Goal: Check status: Check status

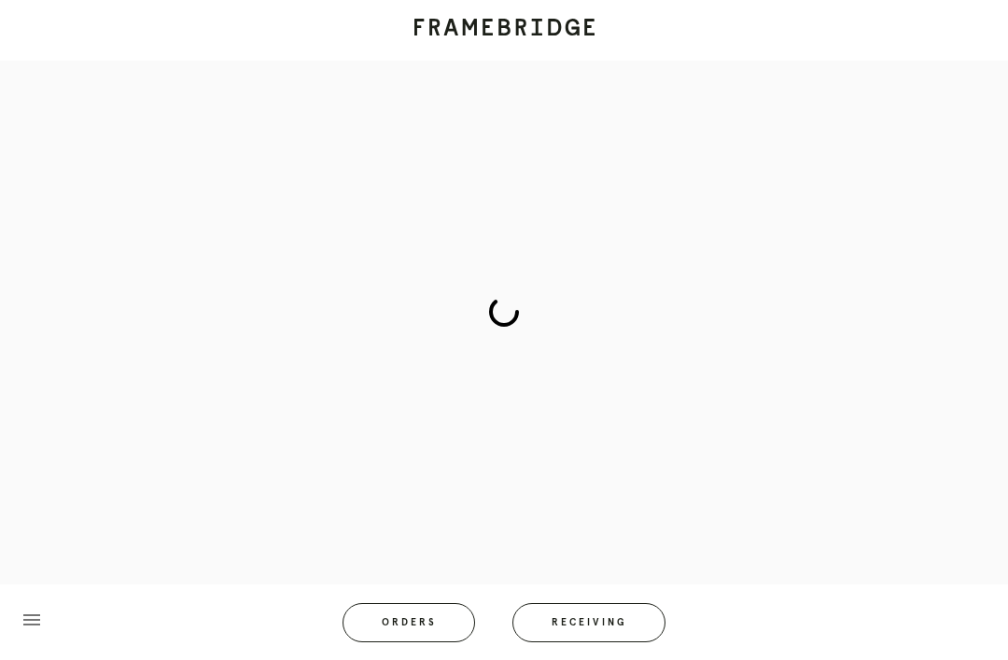
click at [576, 626] on span "Receiving" at bounding box center [589, 622] width 77 height 9
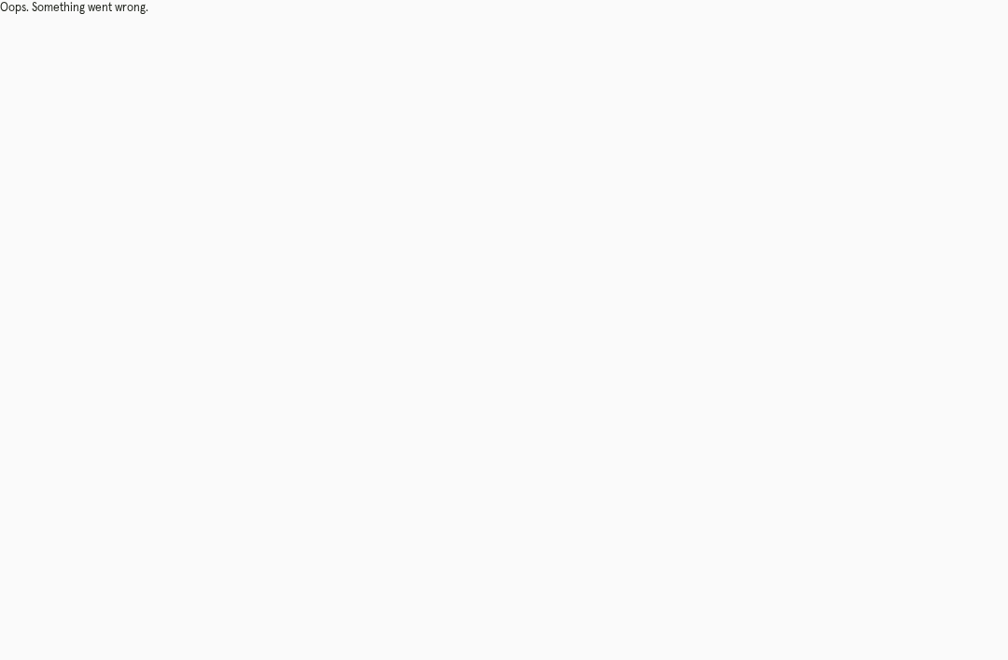
scroll to position [60, 0]
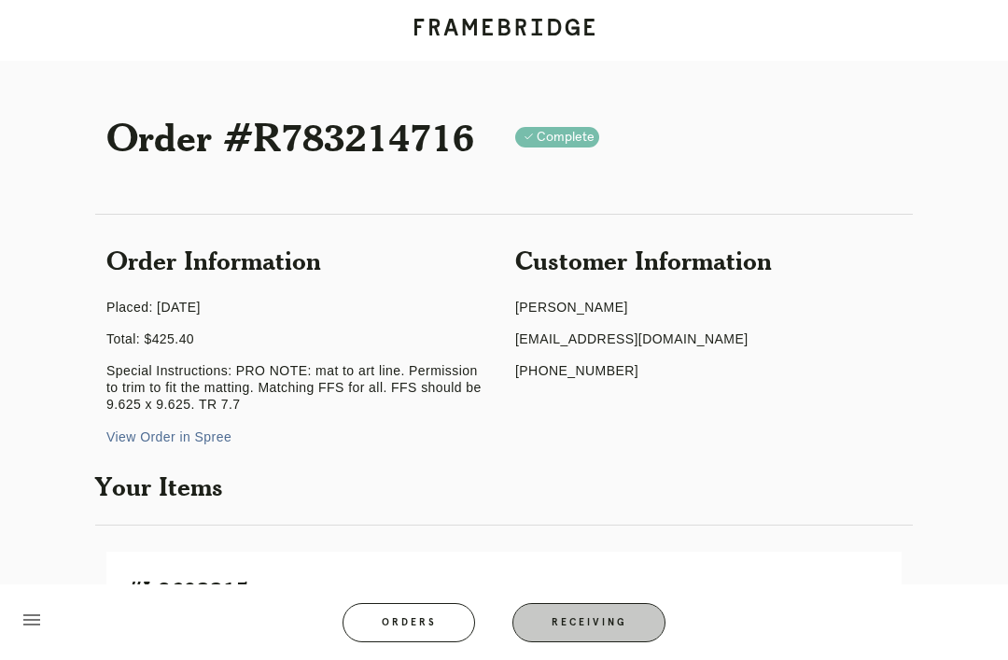
click at [601, 624] on span "Receiving" at bounding box center [589, 622] width 77 height 9
click at [633, 627] on button "Receiving" at bounding box center [589, 622] width 153 height 39
